Goal: Task Accomplishment & Management: Manage account settings

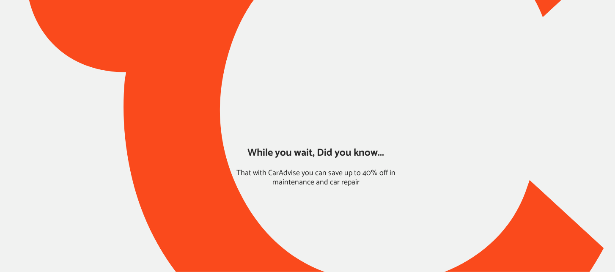
type input "*****"
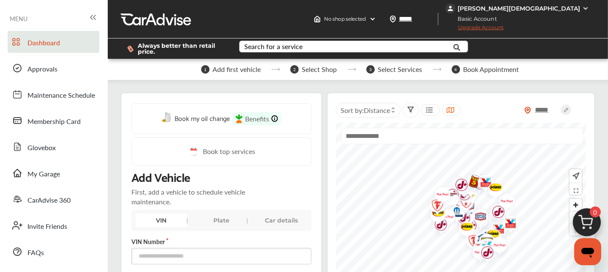
click at [281, 49] on div "Search for a service" at bounding box center [273, 46] width 58 height 7
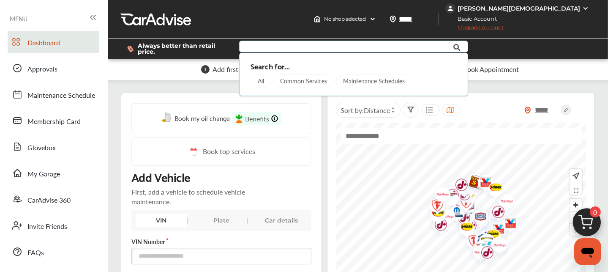
drag, startPoint x: 281, startPoint y: 49, endPoint x: 163, endPoint y: 92, distance: 125.7
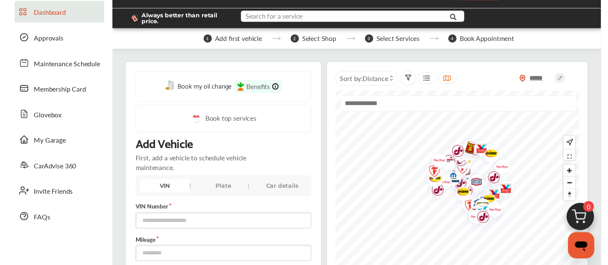
scroll to position [30, 0]
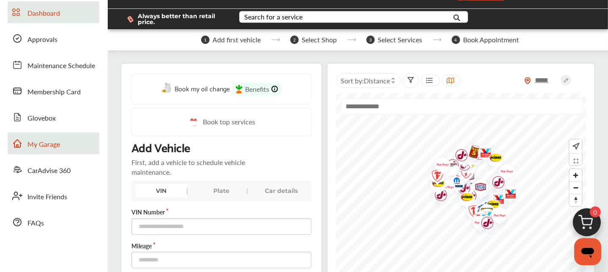
drag, startPoint x: 217, startPoint y: 84, endPoint x: 52, endPoint y: 139, distance: 174.7
click at [52, 139] on span "My Garage" at bounding box center [43, 144] width 33 height 11
